Goal: Transaction & Acquisition: Purchase product/service

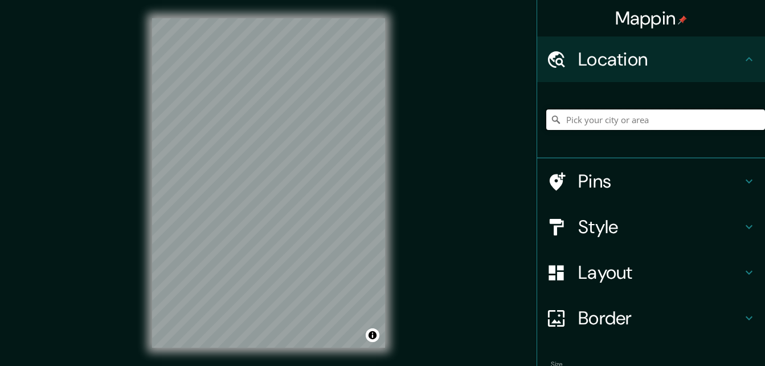
click at [673, 120] on input "Pick your city or area" at bounding box center [655, 119] width 219 height 21
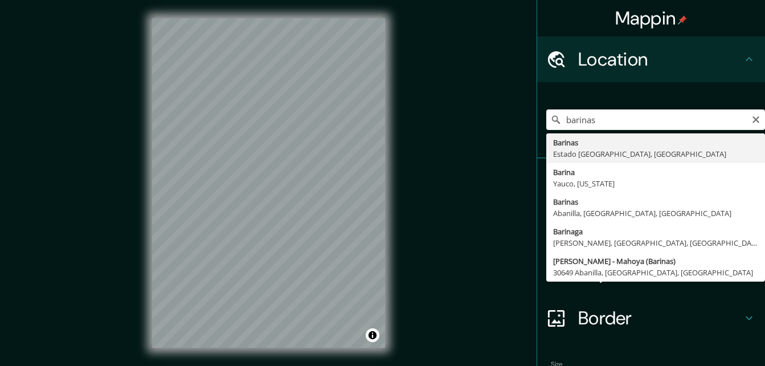
type input "Barinas, [GEOGRAPHIC_DATA], [GEOGRAPHIC_DATA]"
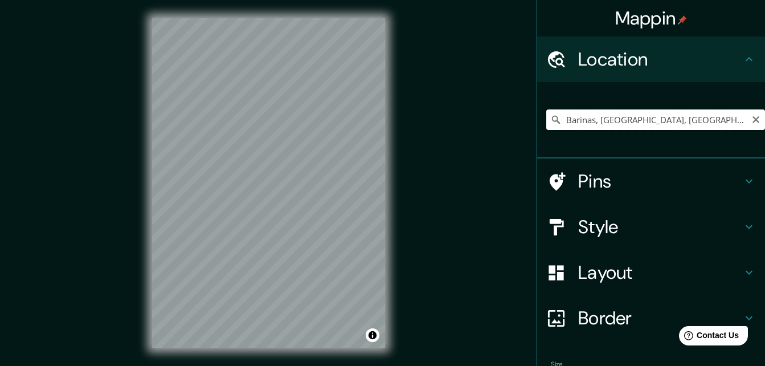
click at [723, 121] on input "Barinas, [GEOGRAPHIC_DATA], [GEOGRAPHIC_DATA]" at bounding box center [655, 119] width 219 height 21
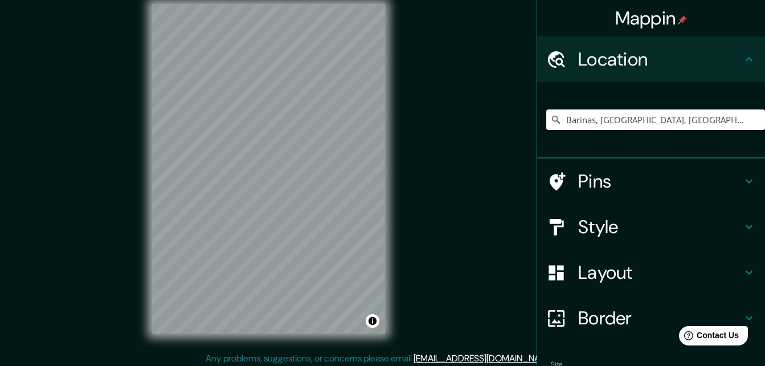
scroll to position [18, 0]
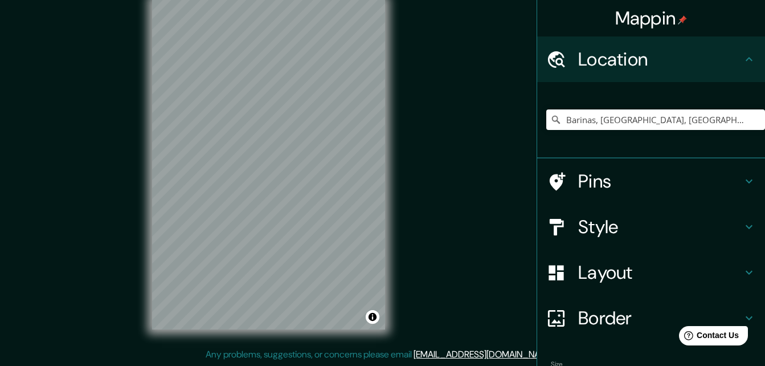
click at [390, 104] on div "© Mapbox © OpenStreetMap Improve this map" at bounding box center [268, 165] width 269 height 366
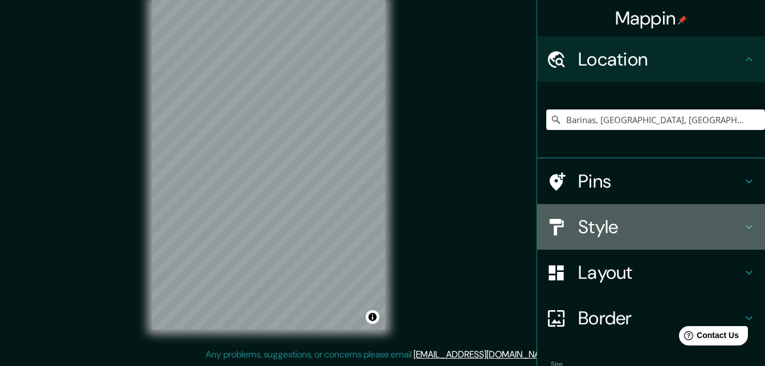
click at [563, 225] on div at bounding box center [562, 227] width 32 height 20
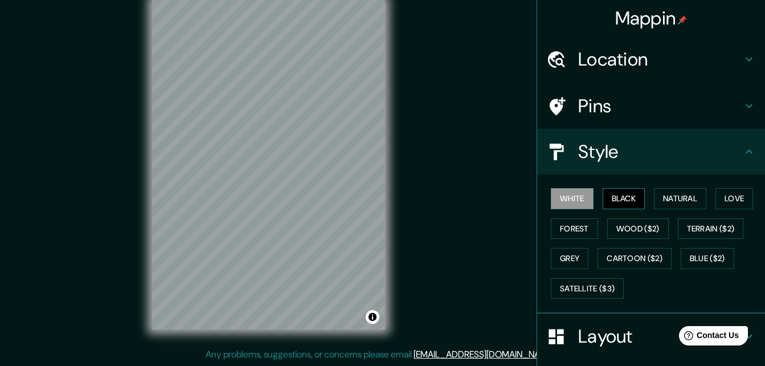
click at [620, 203] on button "Black" at bounding box center [624, 198] width 43 height 21
click at [557, 194] on button "White" at bounding box center [572, 198] width 43 height 21
click at [670, 205] on button "Natural" at bounding box center [680, 198] width 52 height 21
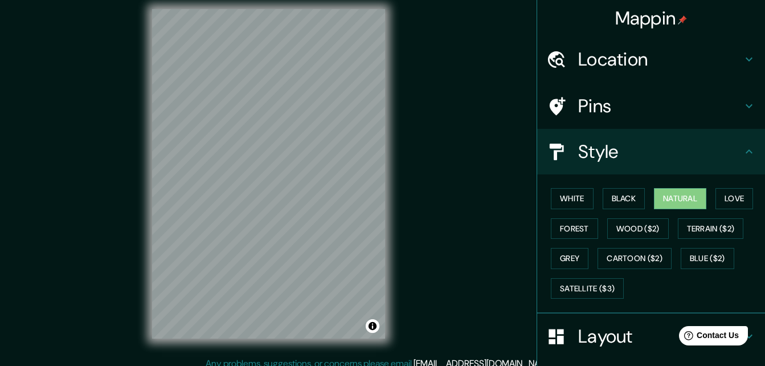
scroll to position [0, 0]
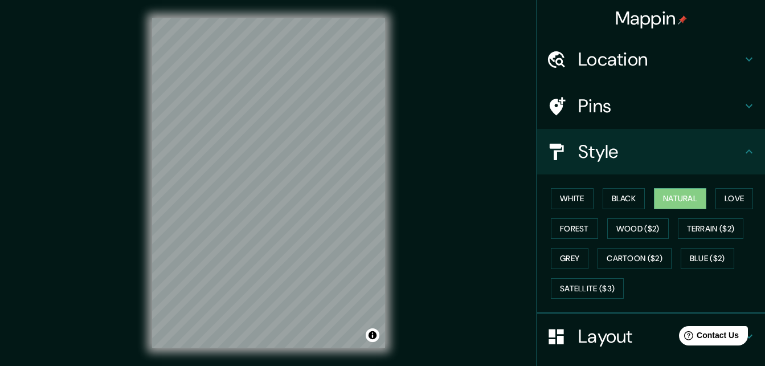
click at [742, 157] on icon at bounding box center [749, 152] width 14 height 14
click at [744, 107] on icon at bounding box center [749, 106] width 14 height 14
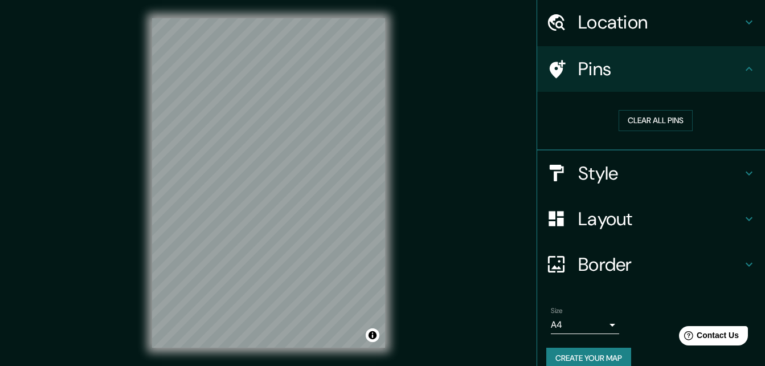
scroll to position [53, 0]
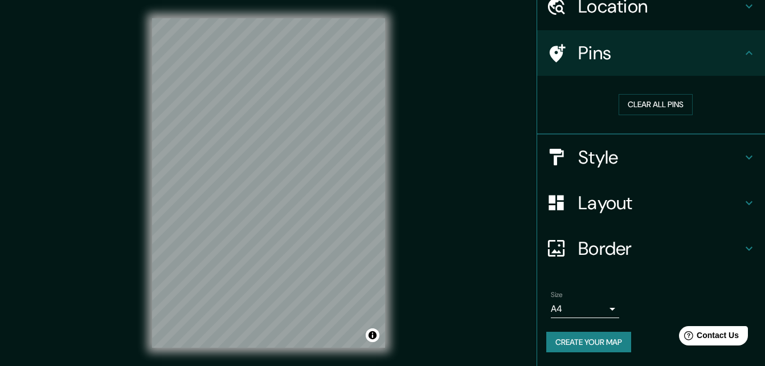
click at [731, 243] on h4 "Border" at bounding box center [660, 248] width 164 height 23
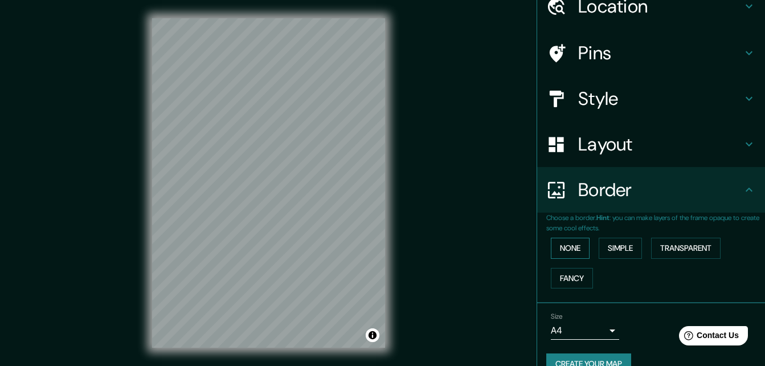
click at [574, 247] on button "None" at bounding box center [570, 248] width 39 height 21
click at [482, 214] on div "Mappin Location [GEOGRAPHIC_DATA], [GEOGRAPHIC_DATA], [GEOGRAPHIC_DATA] Pins St…" at bounding box center [382, 192] width 765 height 384
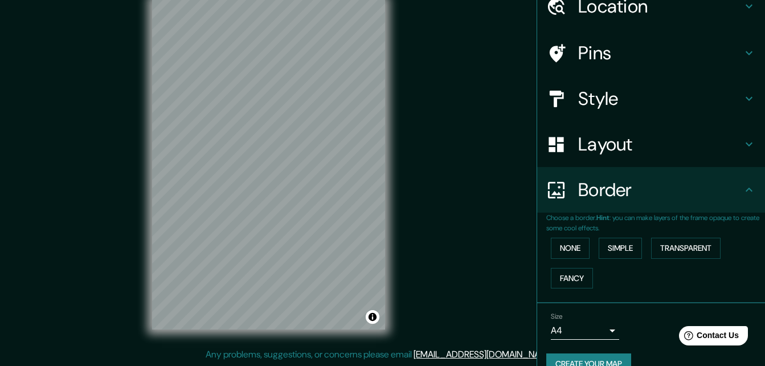
scroll to position [75, 0]
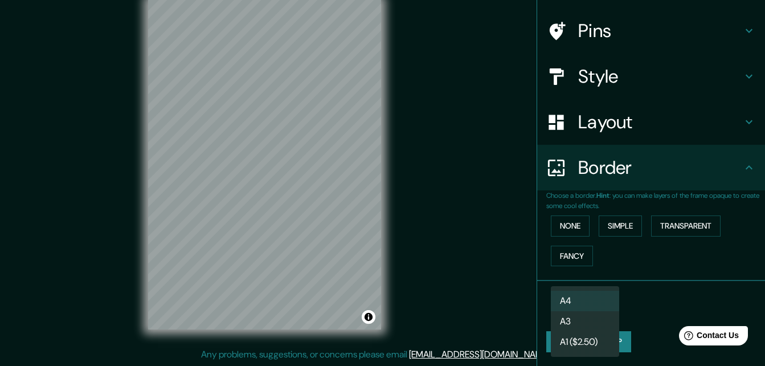
click at [606, 310] on body "Mappin Location [GEOGRAPHIC_DATA], [GEOGRAPHIC_DATA], [GEOGRAPHIC_DATA] Pins St…" at bounding box center [382, 165] width 765 height 366
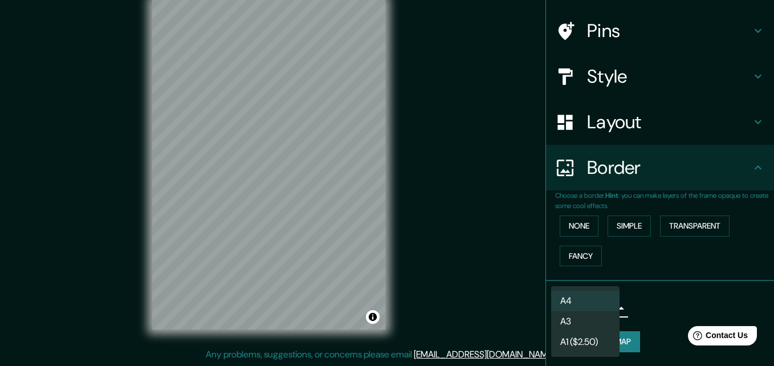
click at [597, 321] on li "A3" at bounding box center [585, 321] width 68 height 21
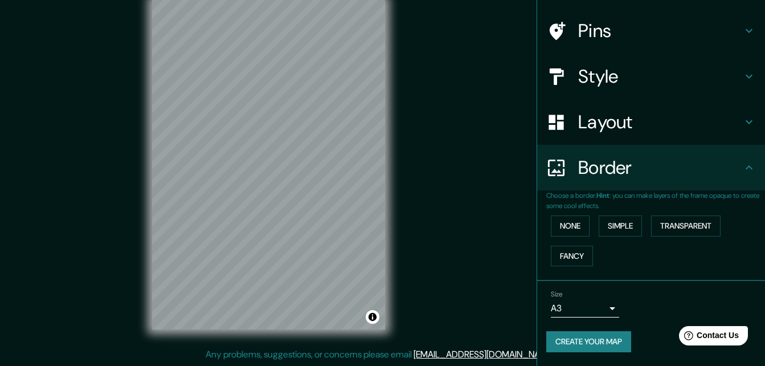
click at [481, 186] on div "Mappin Location [GEOGRAPHIC_DATA], [GEOGRAPHIC_DATA], [GEOGRAPHIC_DATA] Pins St…" at bounding box center [382, 174] width 765 height 384
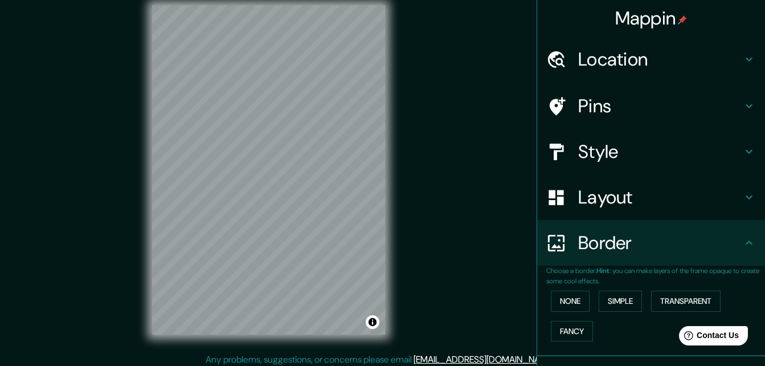
scroll to position [18, 0]
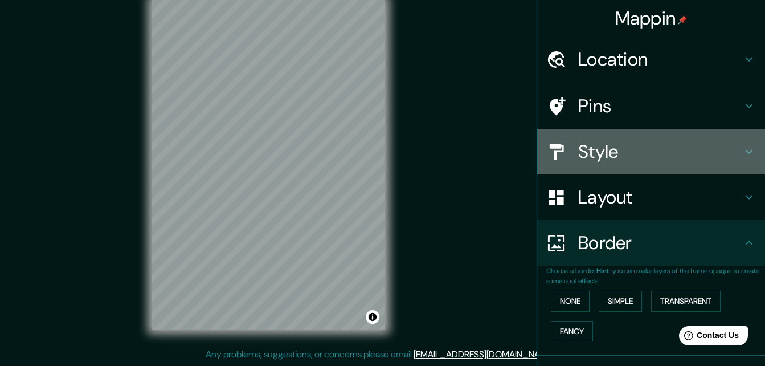
click at [592, 156] on h4 "Style" at bounding box center [660, 151] width 164 height 23
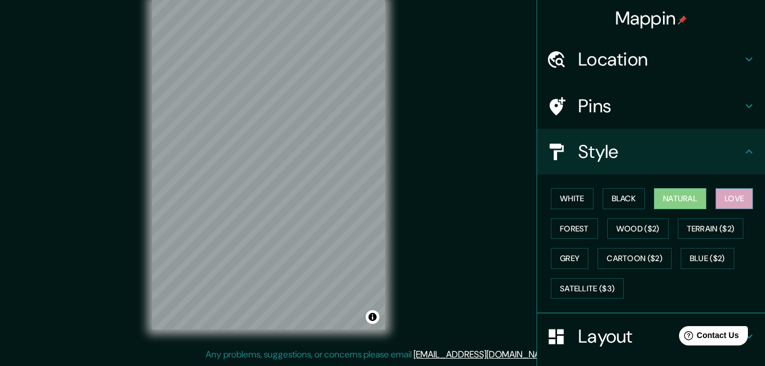
click at [733, 200] on button "Love" at bounding box center [734, 198] width 38 height 21
click at [631, 231] on button "Wood ($2)" at bounding box center [638, 228] width 62 height 21
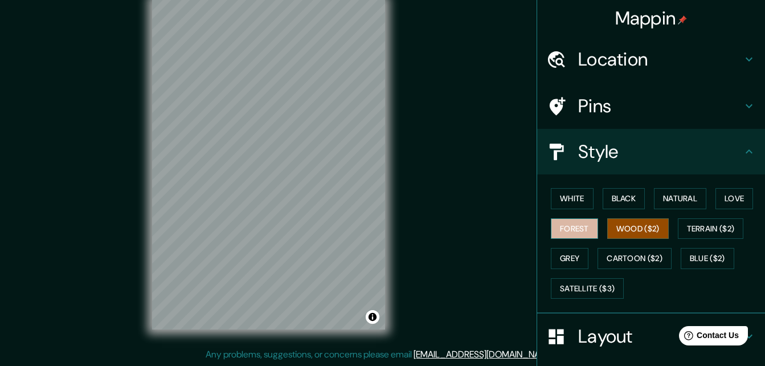
click at [571, 229] on button "Forest" at bounding box center [574, 228] width 47 height 21
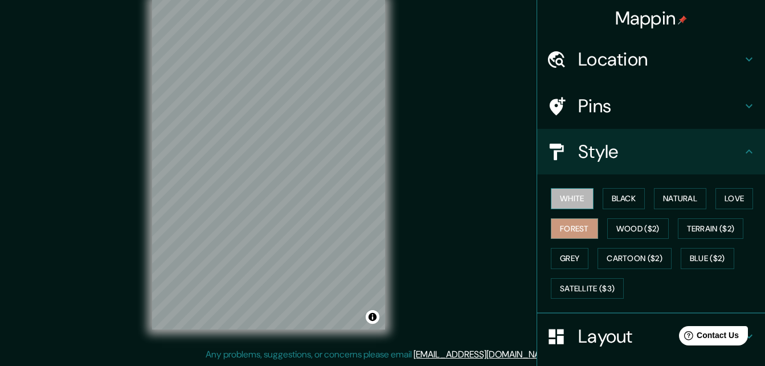
click at [572, 197] on button "White" at bounding box center [572, 198] width 43 height 21
